Goal: Transaction & Acquisition: Obtain resource

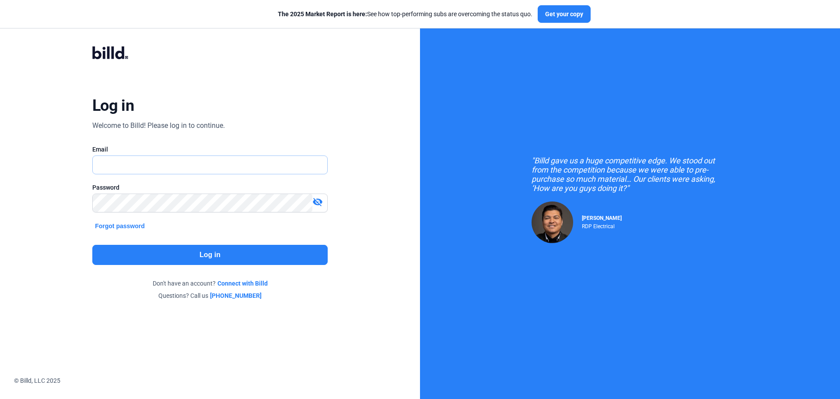
type input "[PERSON_NAME][EMAIL_ADDRESS][DOMAIN_NAME]"
click at [241, 260] on button "Log in" at bounding box center [209, 255] width 235 height 20
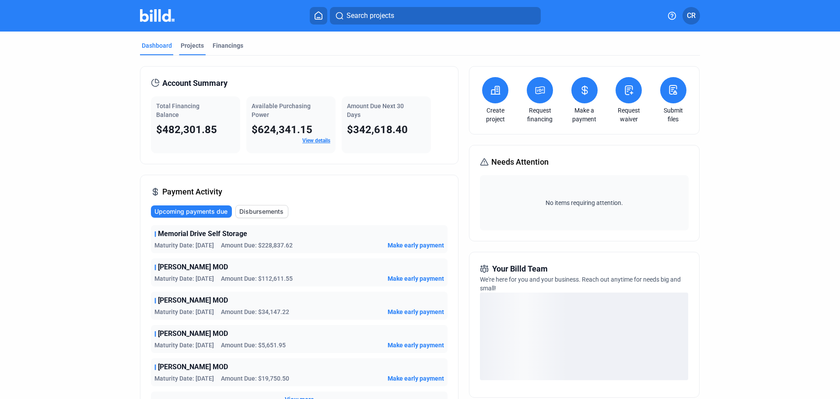
click at [196, 49] on div "Projects" at bounding box center [192, 45] width 23 height 9
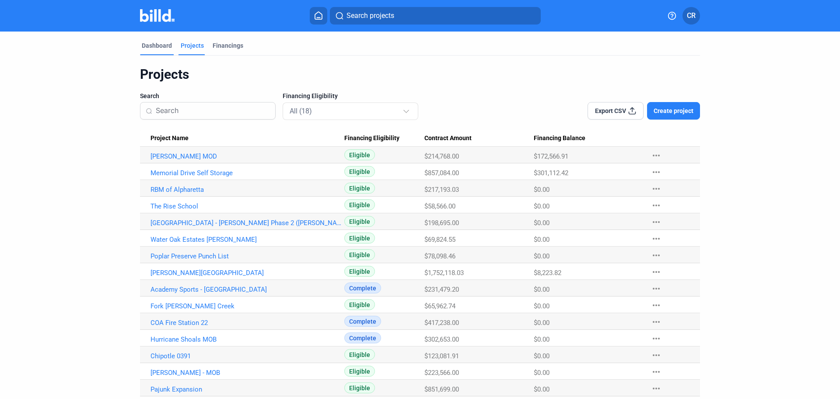
click at [148, 47] on div "Dashboard" at bounding box center [157, 45] width 30 height 9
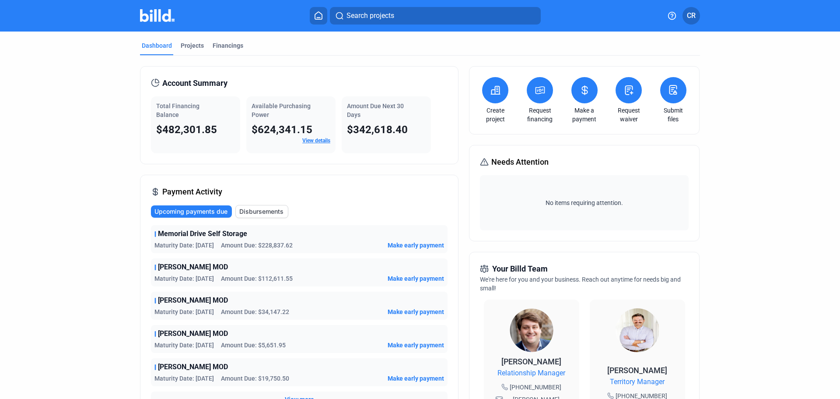
click at [540, 97] on button at bounding box center [540, 90] width 26 height 26
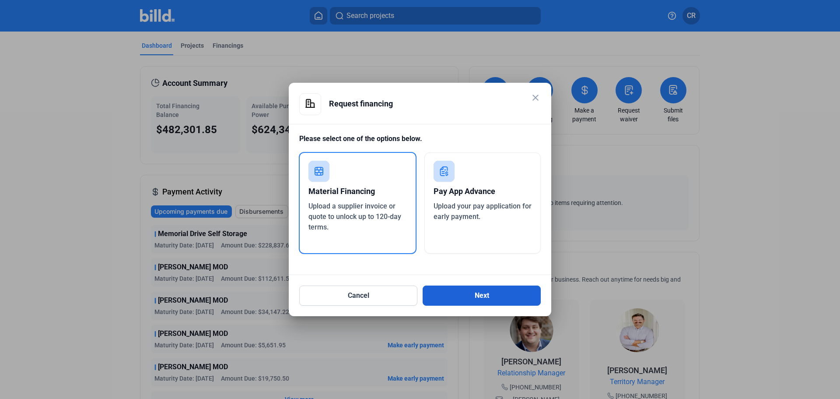
click at [458, 293] on button "Next" at bounding box center [482, 295] width 118 height 20
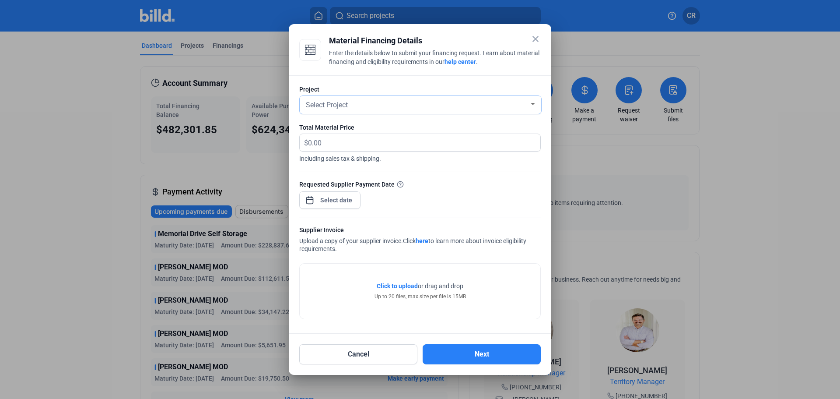
click at [409, 111] on div "Select Project" at bounding box center [420, 105] width 233 height 18
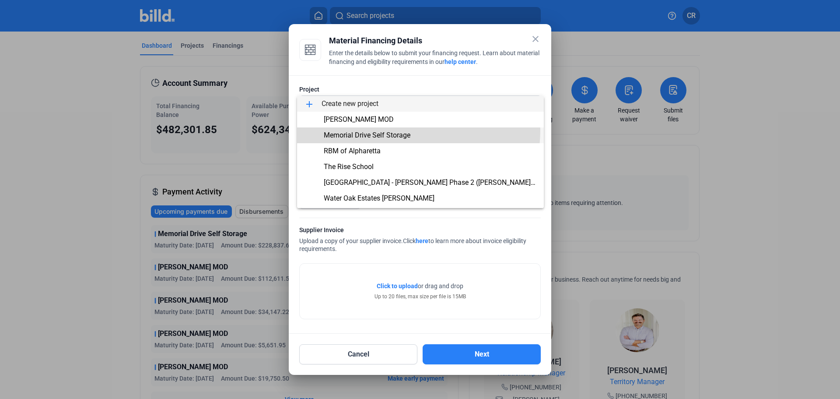
click at [401, 129] on span "Memorial Drive Self Storage" at bounding box center [420, 135] width 233 height 16
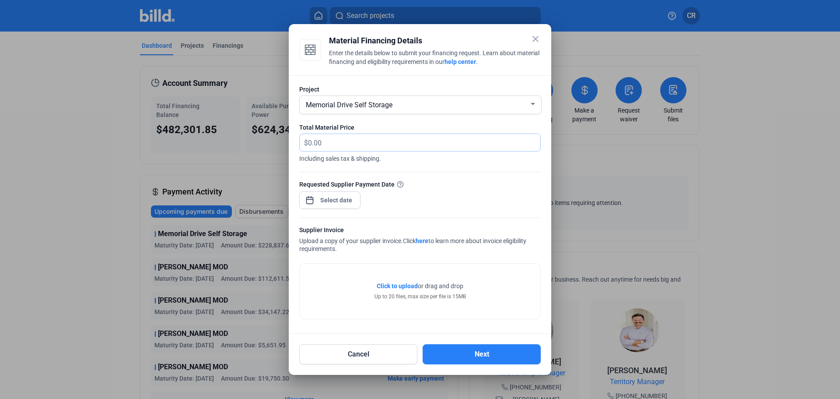
click at [408, 141] on input "text" at bounding box center [419, 142] width 222 height 17
type input "80,090.75"
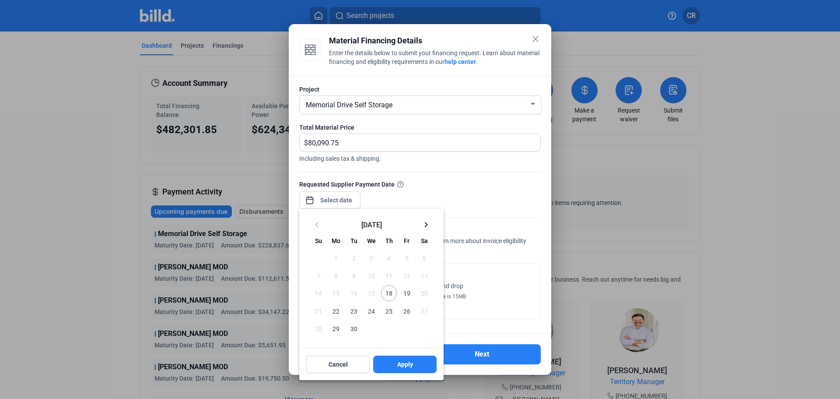
click at [347, 200] on div "close Material Financing Details Enter the details below to submit your financi…" at bounding box center [420, 199] width 840 height 399
click at [350, 312] on span "23" at bounding box center [354, 311] width 16 height 16
click at [390, 361] on button "Apply" at bounding box center [404, 363] width 63 height 17
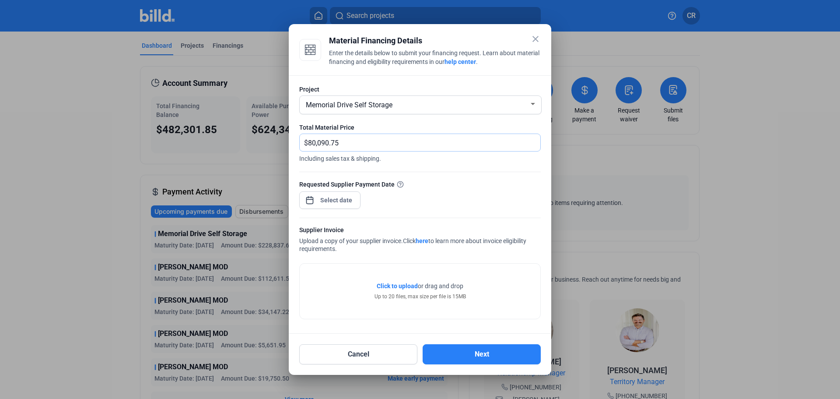
click at [406, 146] on input "80,090.75" at bounding box center [424, 142] width 232 height 17
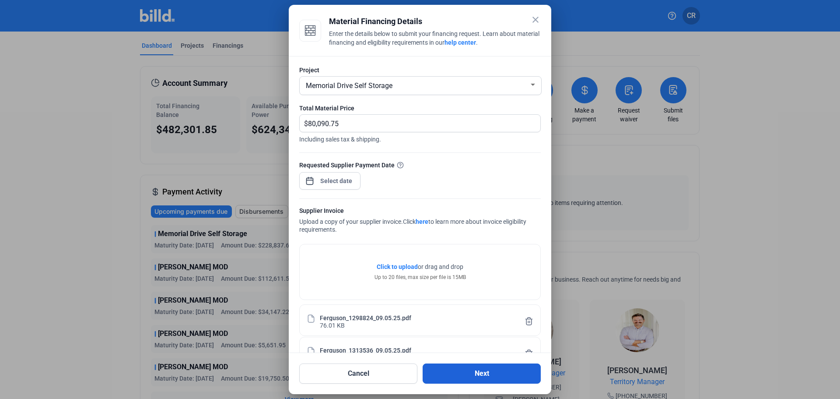
click at [467, 376] on button "Next" at bounding box center [482, 373] width 118 height 20
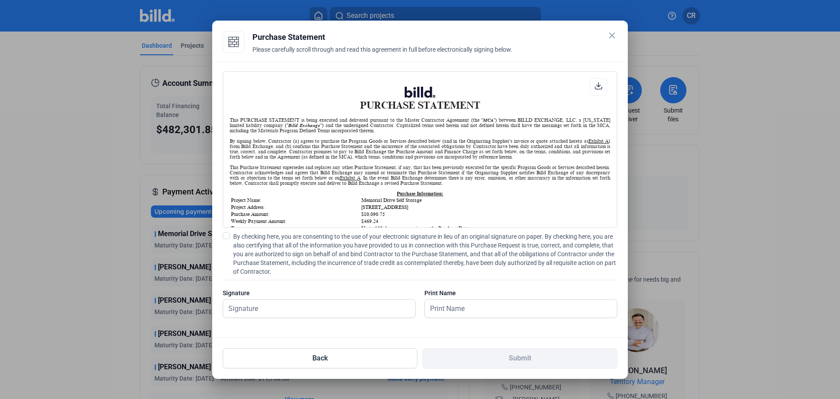
scroll to position [0, 0]
click at [226, 237] on span at bounding box center [226, 235] width 7 height 7
click at [0, 0] on input "By checking here, you are consenting to the use of your electronic signature in…" at bounding box center [0, 0] width 0 height 0
click at [273, 311] on input "text" at bounding box center [314, 308] width 182 height 18
type input "[PERSON_NAME]"
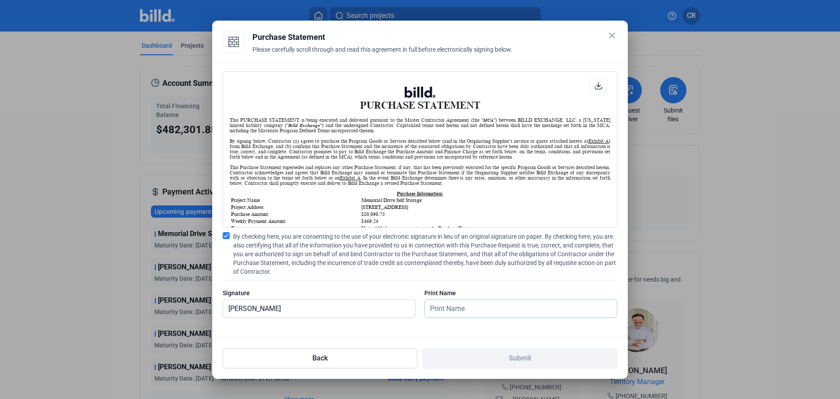
click at [487, 314] on input "text" at bounding box center [516, 308] width 182 height 18
type input "[PERSON_NAME]"
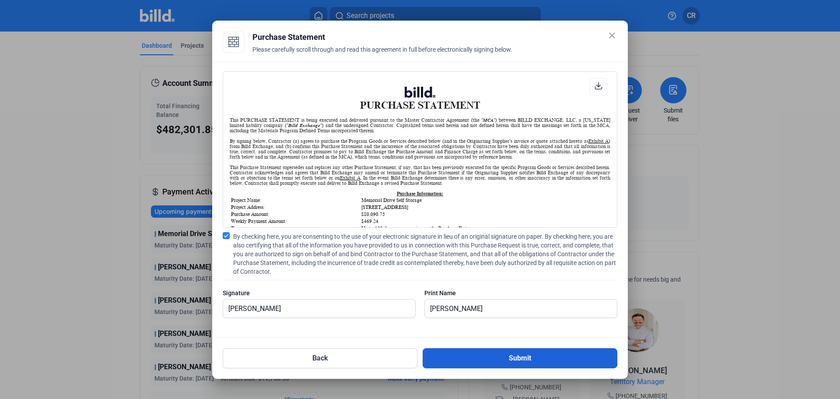
click at [506, 363] on button "Submit" at bounding box center [520, 358] width 195 height 20
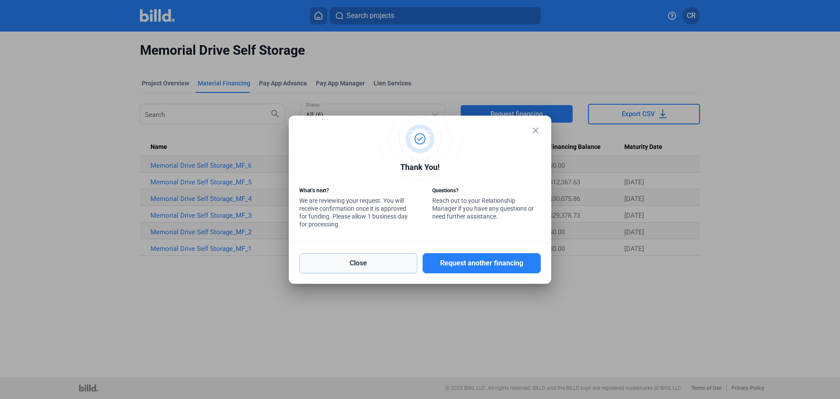
click at [408, 261] on button "Close" at bounding box center [358, 263] width 118 height 20
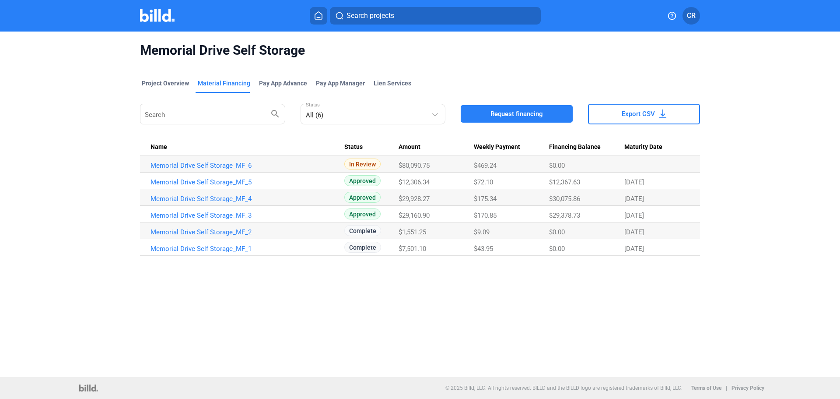
click at [166, 17] on img at bounding box center [157, 15] width 35 height 13
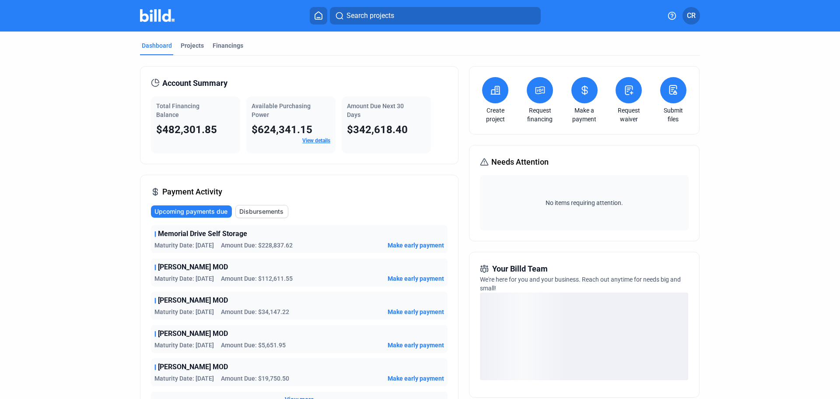
click at [542, 96] on button at bounding box center [540, 90] width 26 height 26
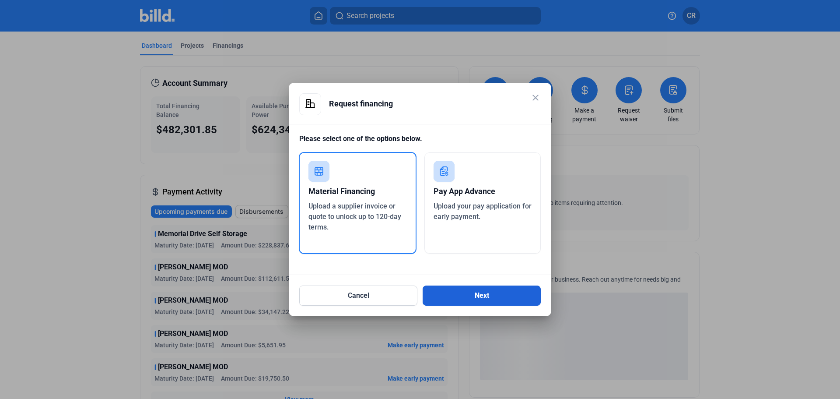
click at [483, 294] on button "Next" at bounding box center [482, 295] width 118 height 20
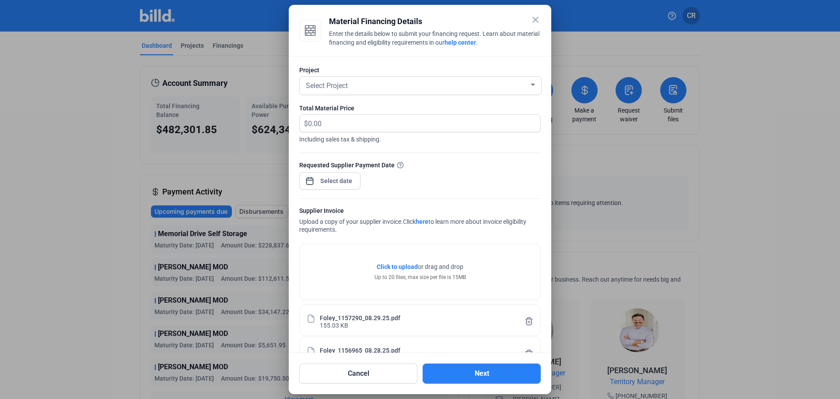
click at [432, 76] on div "Project Select Project" at bounding box center [419, 85] width 241 height 38
click at [432, 83] on div "Select Project" at bounding box center [416, 85] width 225 height 12
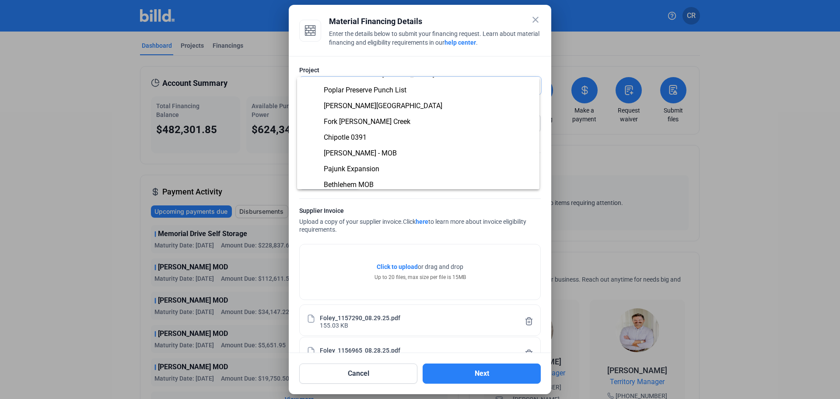
scroll to position [117, 0]
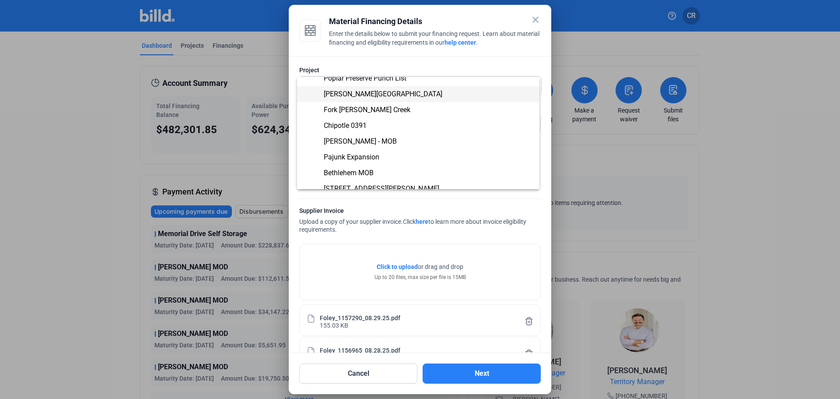
click at [385, 93] on span "[PERSON_NAME][GEOGRAPHIC_DATA]" at bounding box center [383, 94] width 119 height 8
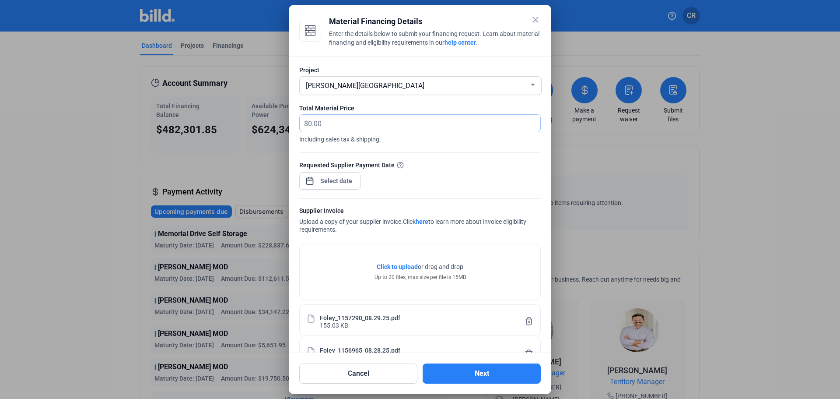
click at [416, 128] on input "text" at bounding box center [419, 123] width 222 height 17
type input "9,217.15"
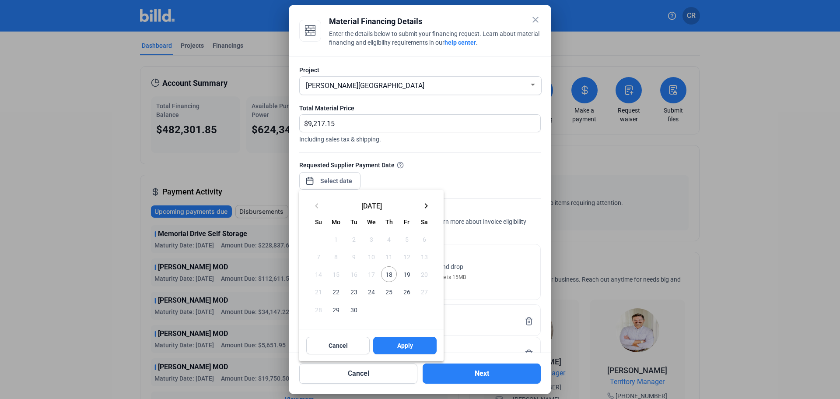
click at [336, 183] on div "close Material Financing Details Enter the details below to submit your financi…" at bounding box center [420, 199] width 840 height 399
click at [352, 287] on span "23" at bounding box center [354, 291] width 16 height 16
click at [402, 340] on button "Apply" at bounding box center [404, 344] width 63 height 17
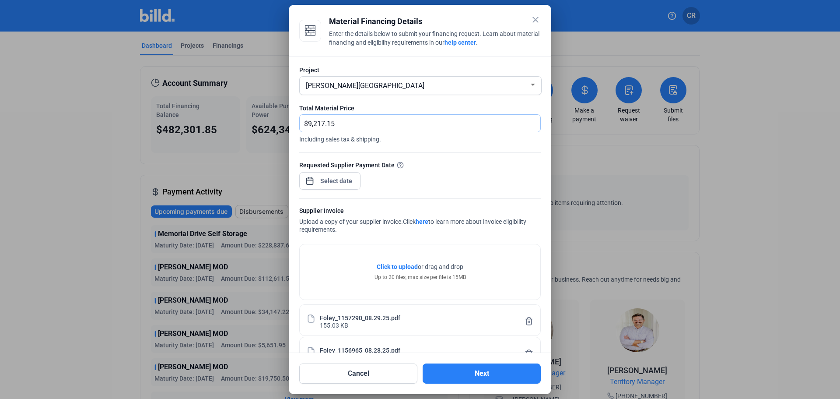
click at [434, 126] on input "9,217.15" at bounding box center [424, 123] width 232 height 17
click at [490, 376] on button "Next" at bounding box center [482, 373] width 118 height 20
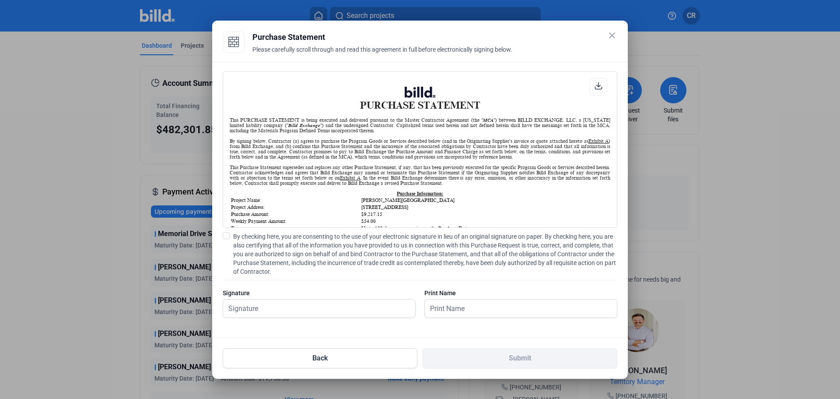
scroll to position [0, 0]
click at [227, 234] on span at bounding box center [226, 235] width 7 height 7
click at [0, 0] on input "By checking here, you are consenting to the use of your electronic signature in…" at bounding box center [0, 0] width 0 height 0
click at [298, 310] on input "text" at bounding box center [314, 308] width 182 height 18
type input "[PERSON_NAME]"
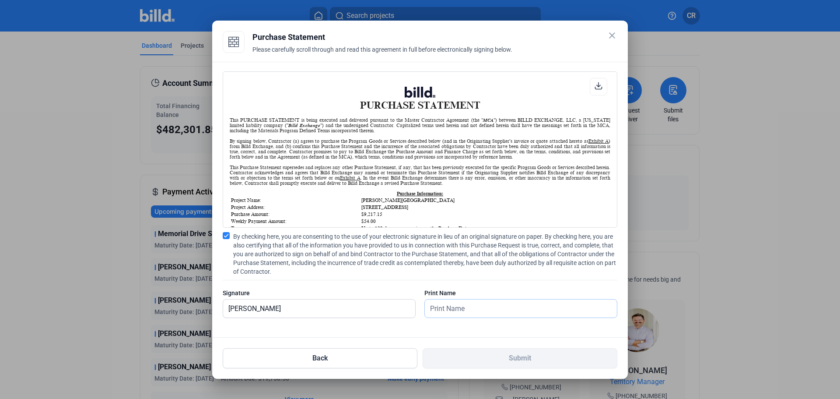
click at [462, 307] on input "text" at bounding box center [516, 308] width 182 height 18
type input "[PERSON_NAME]"
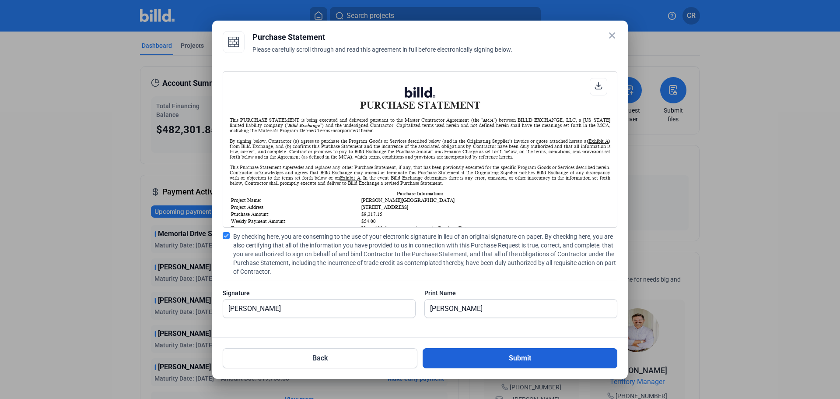
click at [497, 353] on button "Submit" at bounding box center [520, 358] width 195 height 20
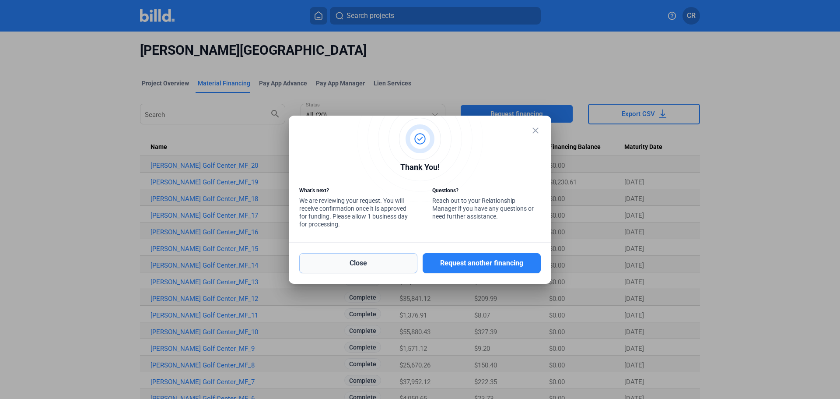
click at [399, 255] on button "Close" at bounding box center [358, 263] width 118 height 20
